Goal: Navigation & Orientation: Find specific page/section

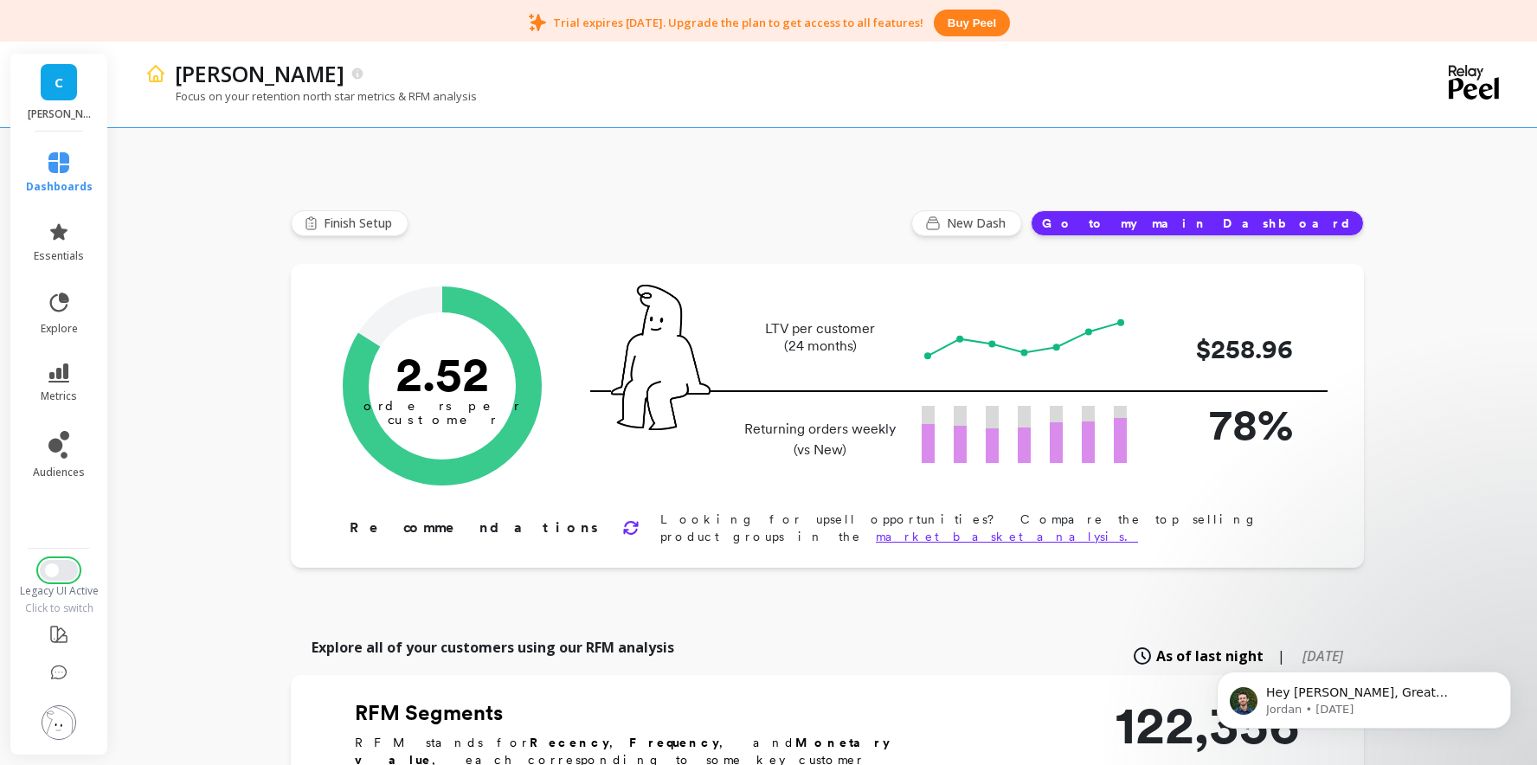
click at [68, 568] on button "Switch to New UI" at bounding box center [59, 570] width 38 height 21
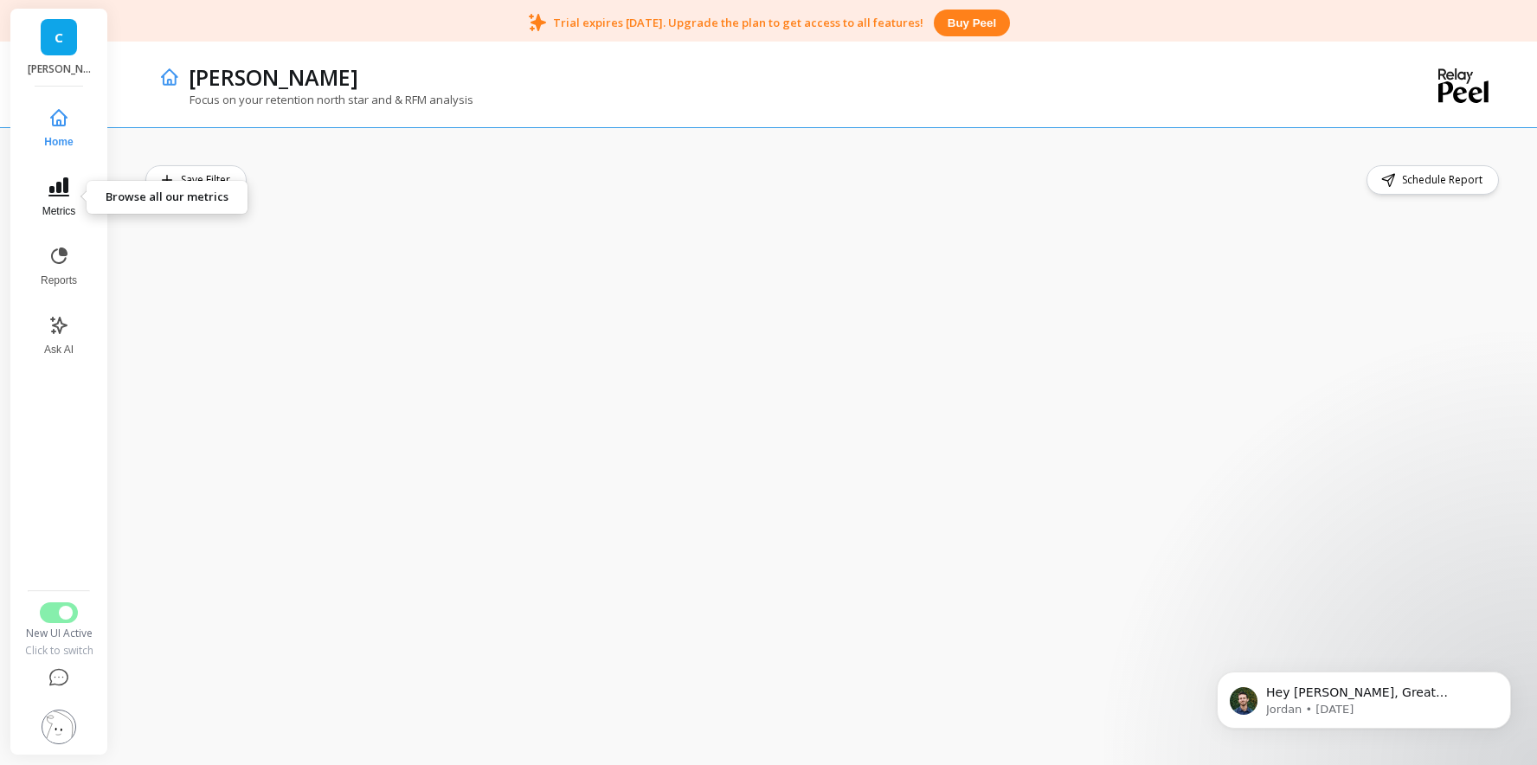
click at [62, 196] on icon at bounding box center [58, 186] width 21 height 19
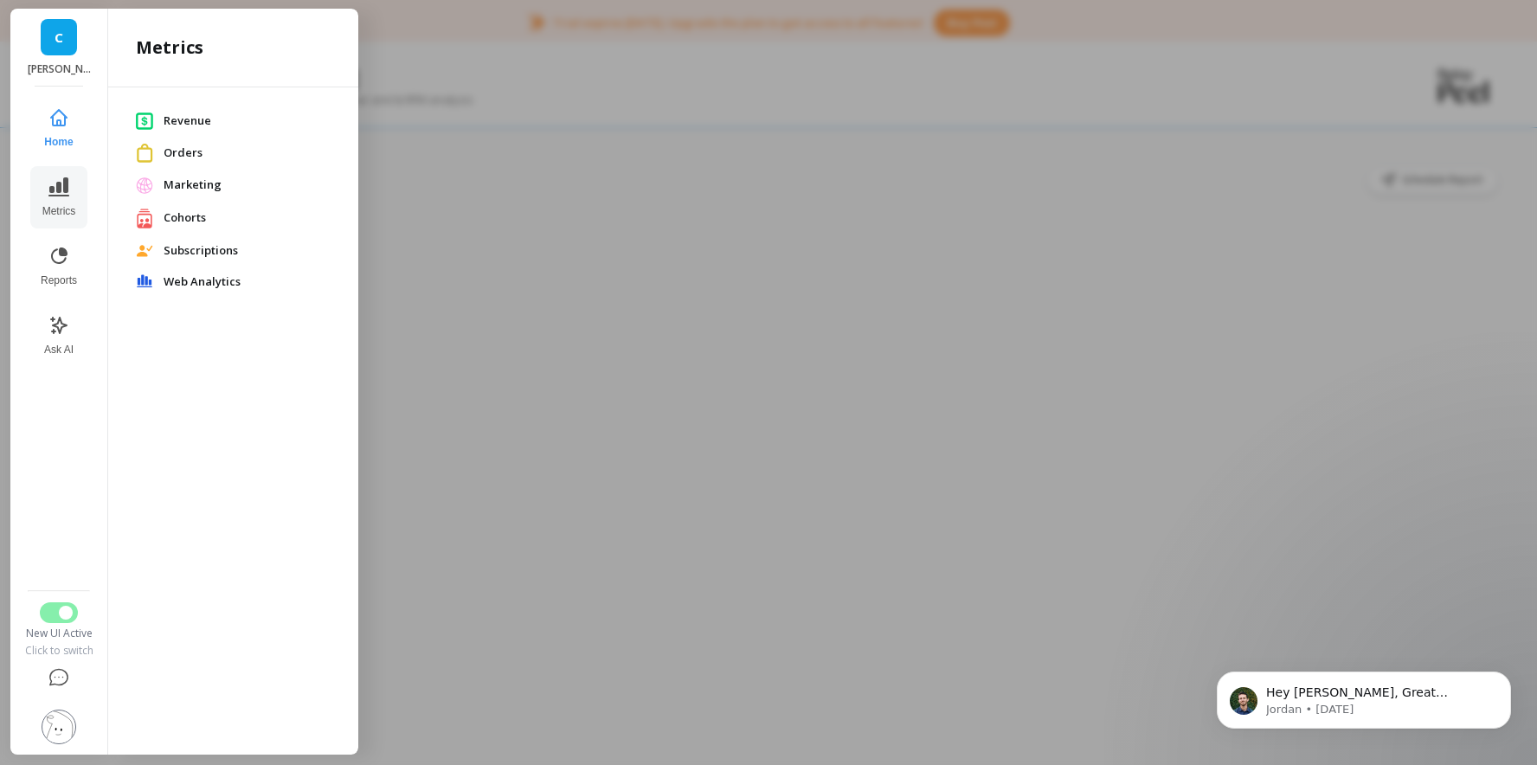
click at [171, 209] on span "Cohorts" at bounding box center [247, 217] width 167 height 17
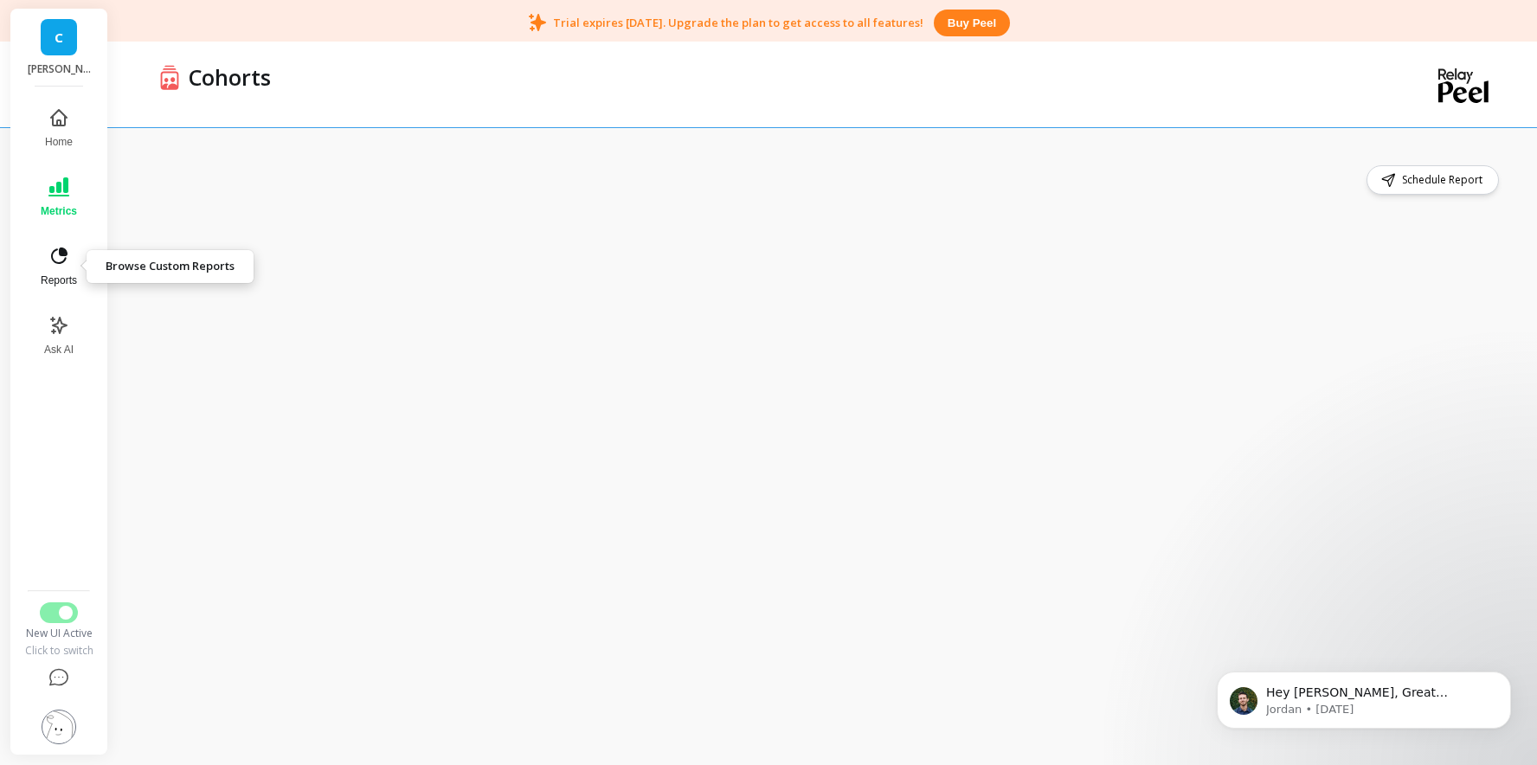
click at [60, 262] on icon at bounding box center [59, 256] width 16 height 16
click at [54, 612] on button "Switch to Legacy UI" at bounding box center [59, 612] width 38 height 21
